Goal: Transaction & Acquisition: Book appointment/travel/reservation

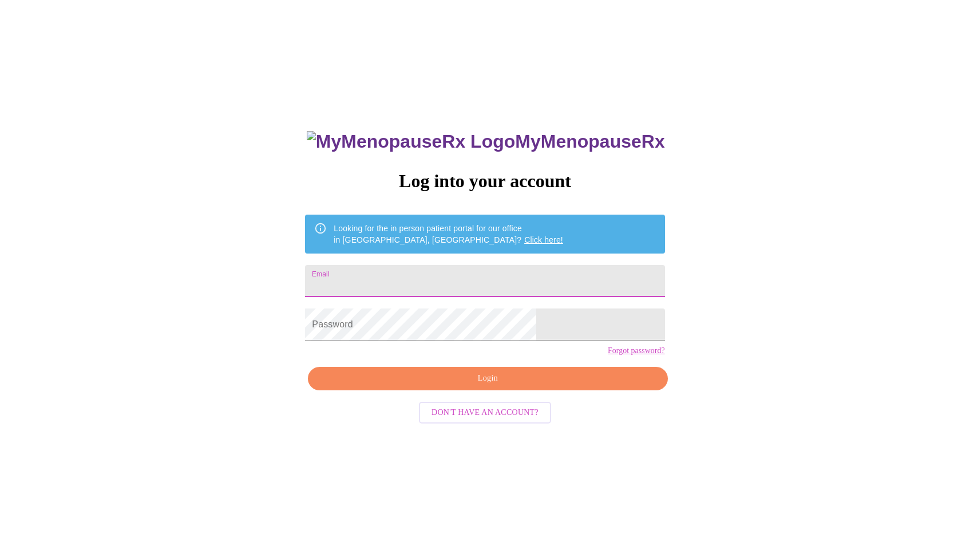
click at [452, 270] on input "Email" at bounding box center [484, 281] width 359 height 32
type input "[EMAIL_ADDRESS][DOMAIN_NAME]"
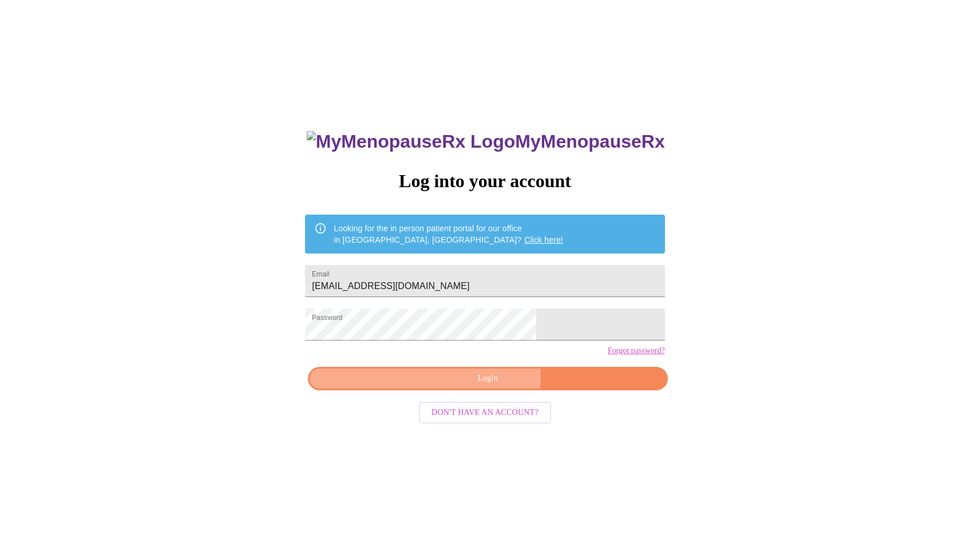
click at [488, 386] on span "Login" at bounding box center [487, 378] width 333 height 14
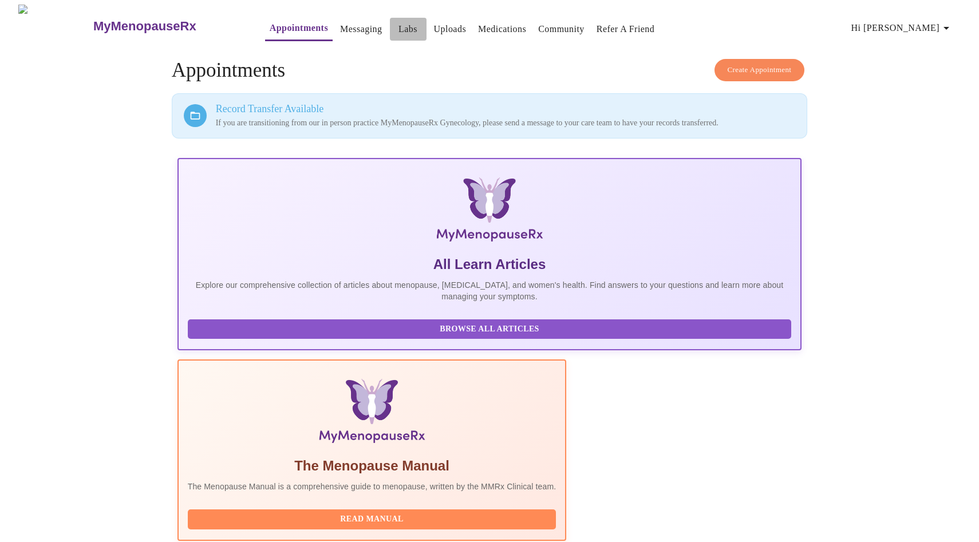
click at [398, 26] on link "Labs" at bounding box center [407, 29] width 19 height 16
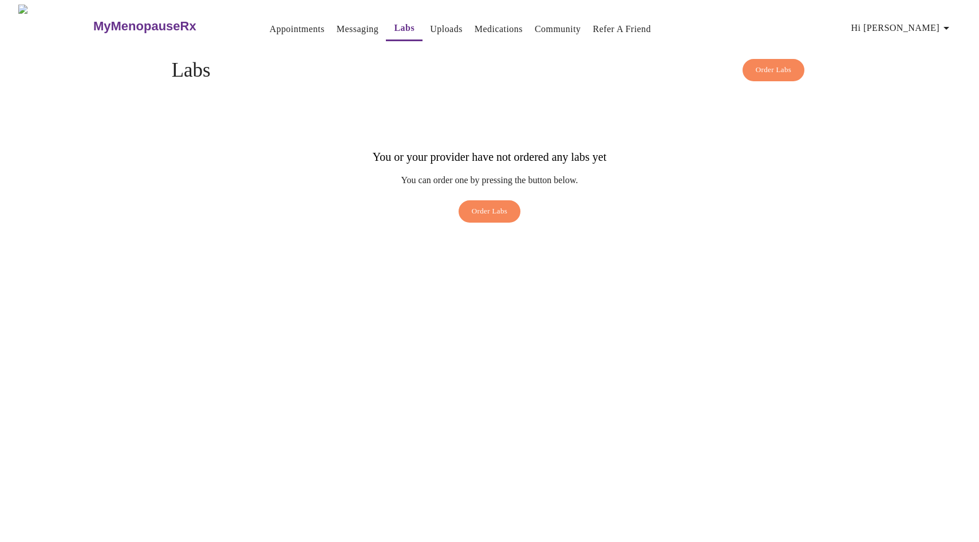
click at [338, 23] on link "Messaging" at bounding box center [358, 29] width 42 height 16
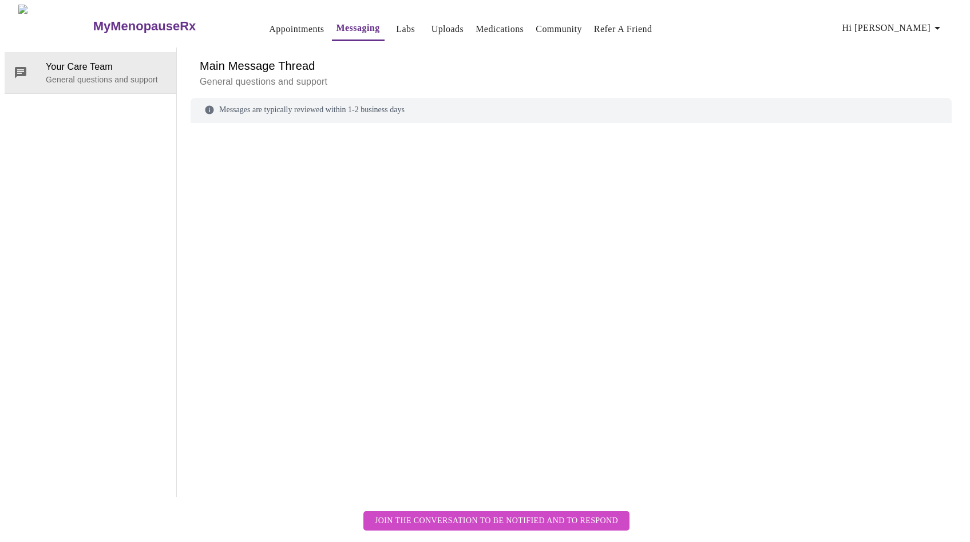
scroll to position [43, 0]
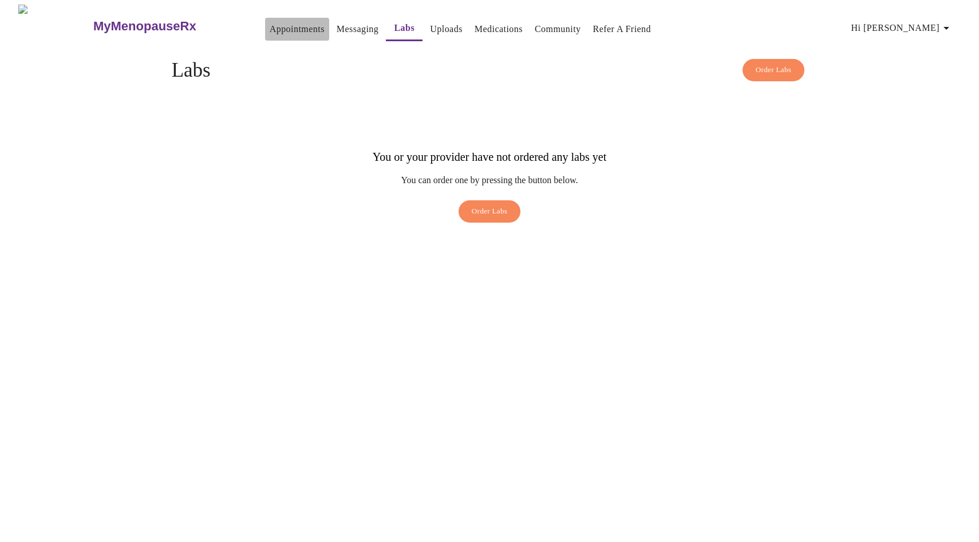
click at [270, 27] on link "Appointments" at bounding box center [297, 29] width 55 height 16
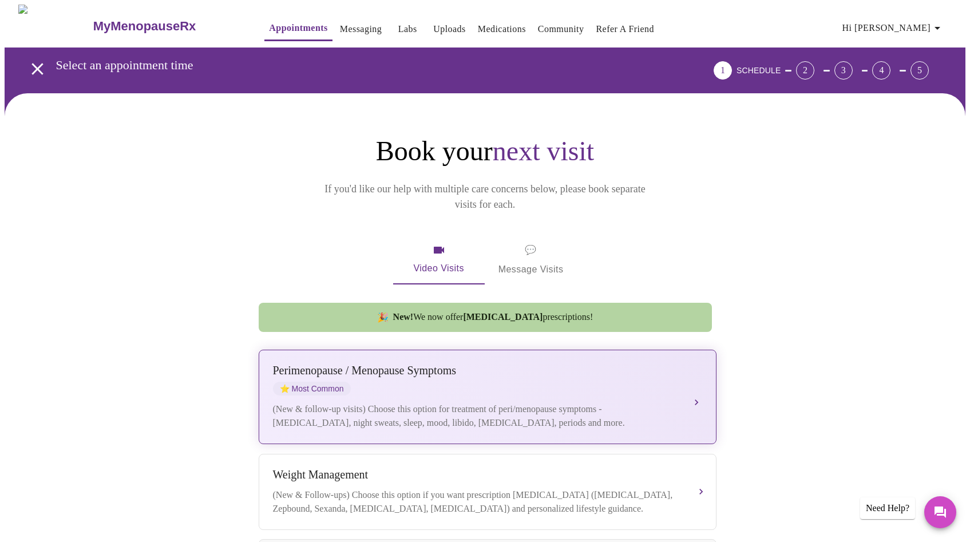
click at [604, 370] on div "[MEDICAL_DATA] / Menopause Symptoms ⭐ Most Common" at bounding box center [476, 379] width 406 height 31
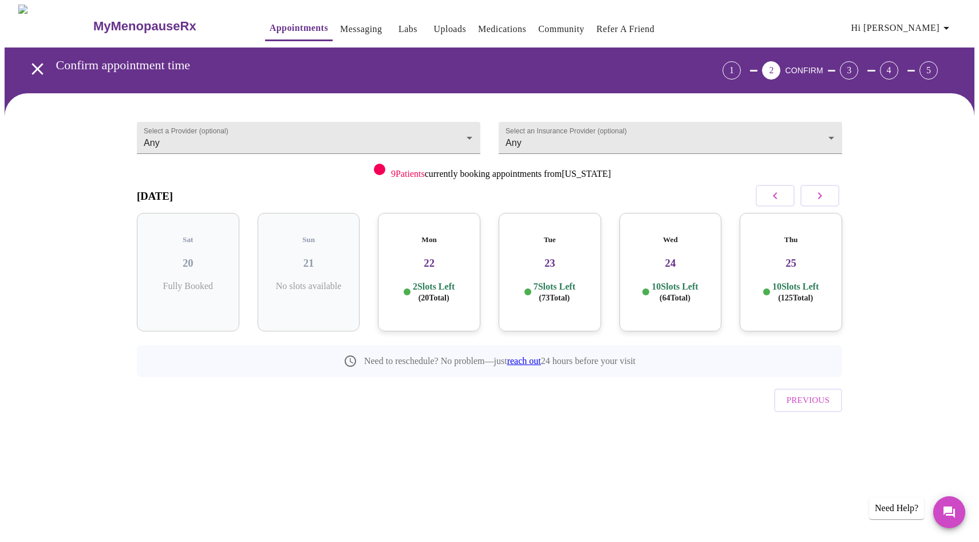
click at [445, 294] on span "( 20 Total)" at bounding box center [433, 298] width 31 height 9
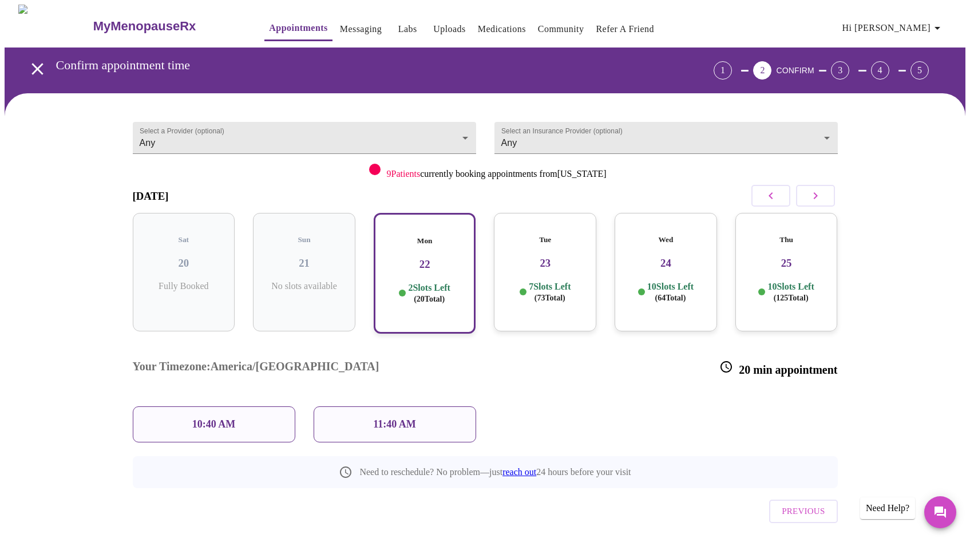
click at [240, 406] on div "10:40 AM" at bounding box center [214, 424] width 163 height 36
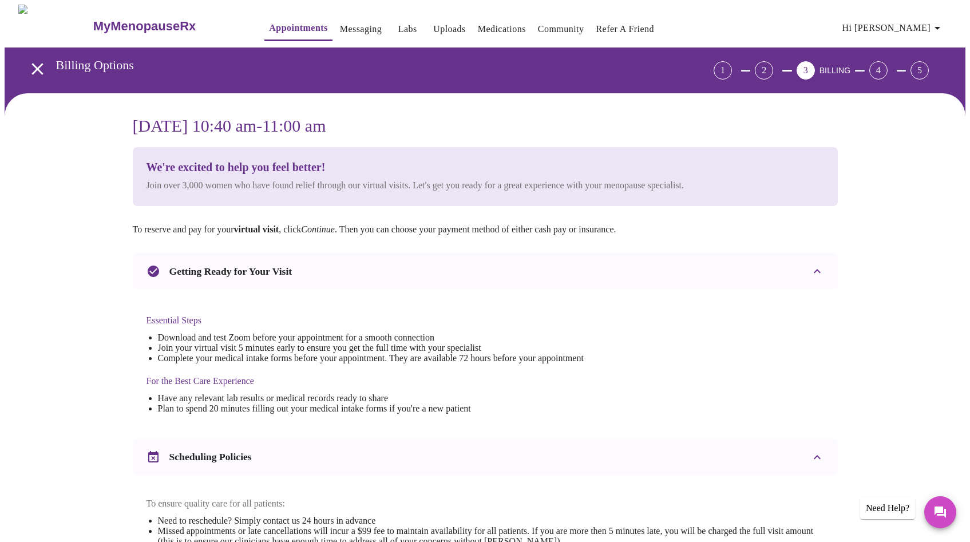
click at [859, 331] on div "[DATE] 10:40 am - 11:00 am We're excited to help you feel better! Join over 3,0…" at bounding box center [485, 453] width 961 height 720
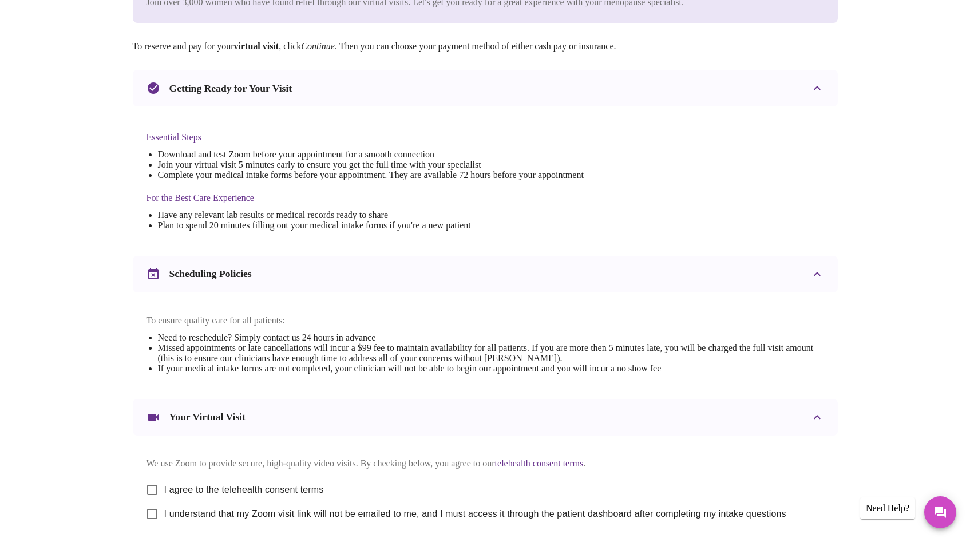
scroll to position [233, 0]
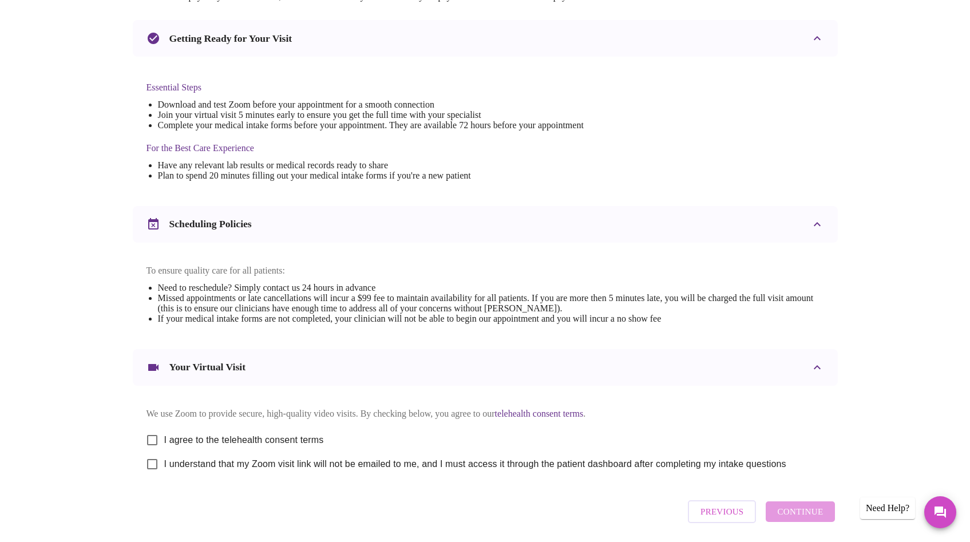
click at [235, 447] on span "I agree to the telehealth consent terms" at bounding box center [244, 440] width 160 height 14
click at [164, 451] on input "I agree to the telehealth consent terms" at bounding box center [152, 440] width 24 height 24
checkbox input "true"
click at [234, 471] on span "I understand that my Zoom visit link will not be emailed to me, and I must acce…" at bounding box center [475, 464] width 622 height 14
click at [164, 476] on input "I understand that my Zoom visit link will not be emailed to me, and I must acce…" at bounding box center [152, 464] width 24 height 24
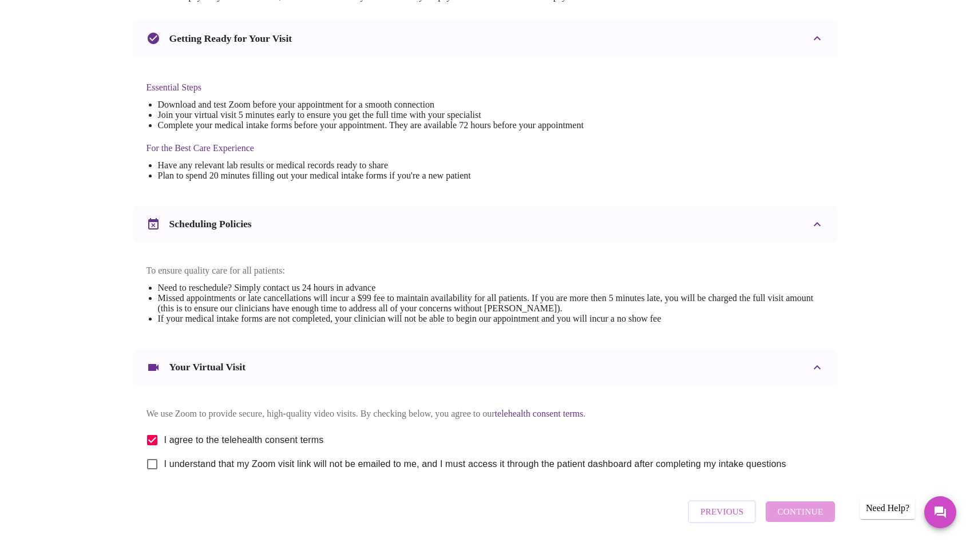
checkbox input "true"
click at [801, 519] on span "Continue" at bounding box center [800, 511] width 46 height 15
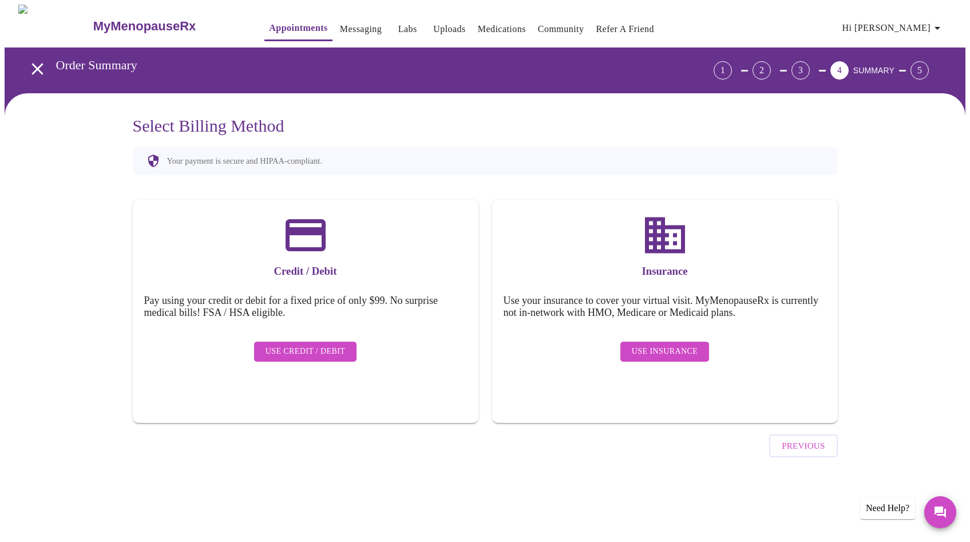
scroll to position [0, 0]
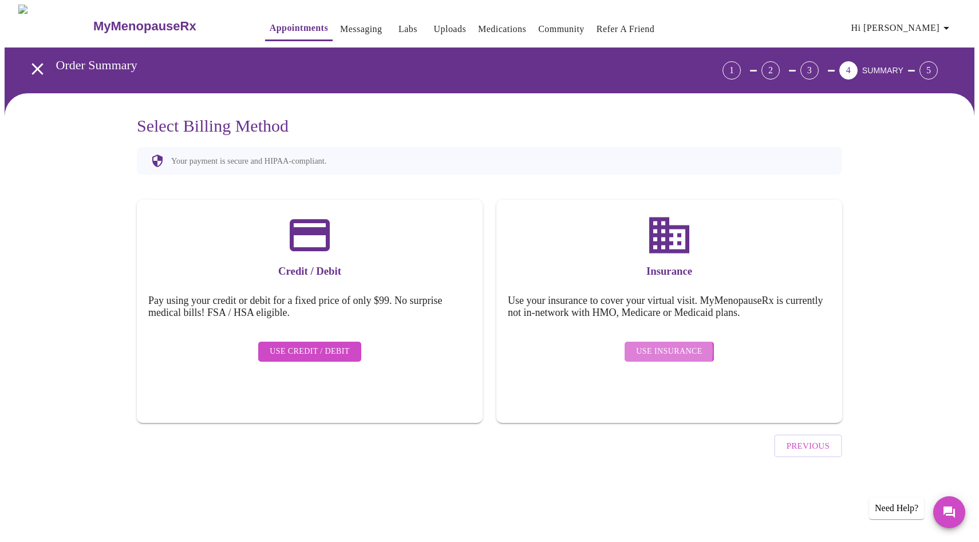
click at [650, 345] on span "Use Insurance" at bounding box center [669, 352] width 66 height 14
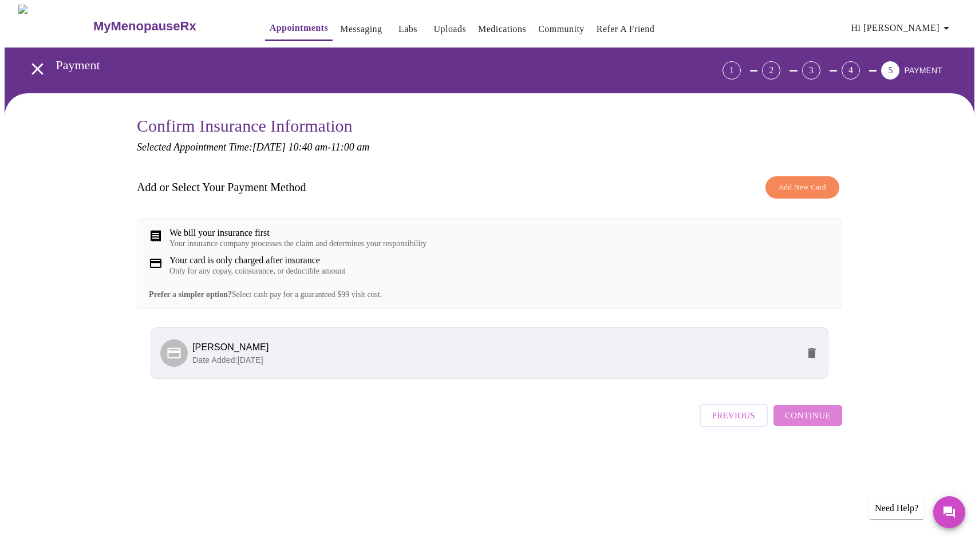
click at [806, 423] on span "Continue" at bounding box center [808, 415] width 46 height 15
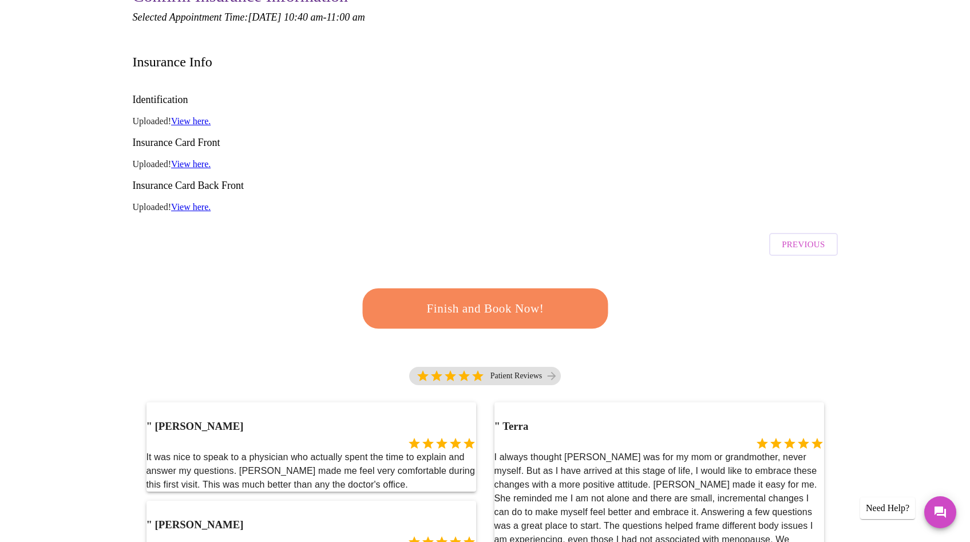
scroll to position [134, 0]
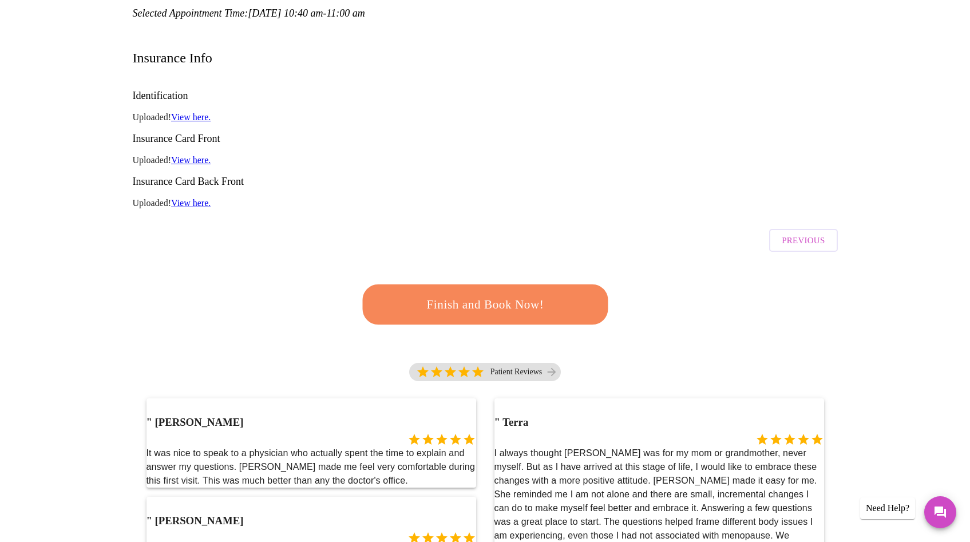
click at [509, 294] on span "Finish and Book Now!" at bounding box center [485, 304] width 212 height 21
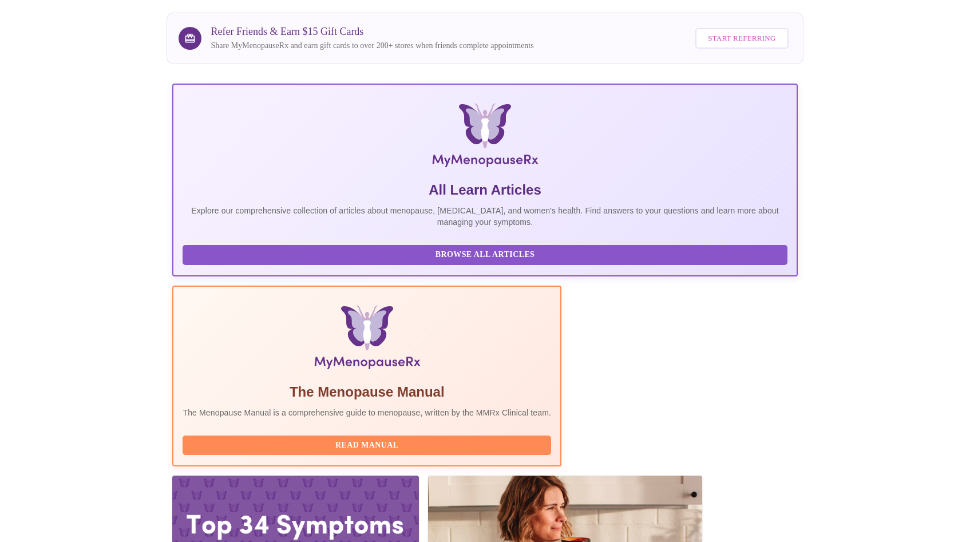
scroll to position [144, 0]
